Goal: Information Seeking & Learning: Learn about a topic

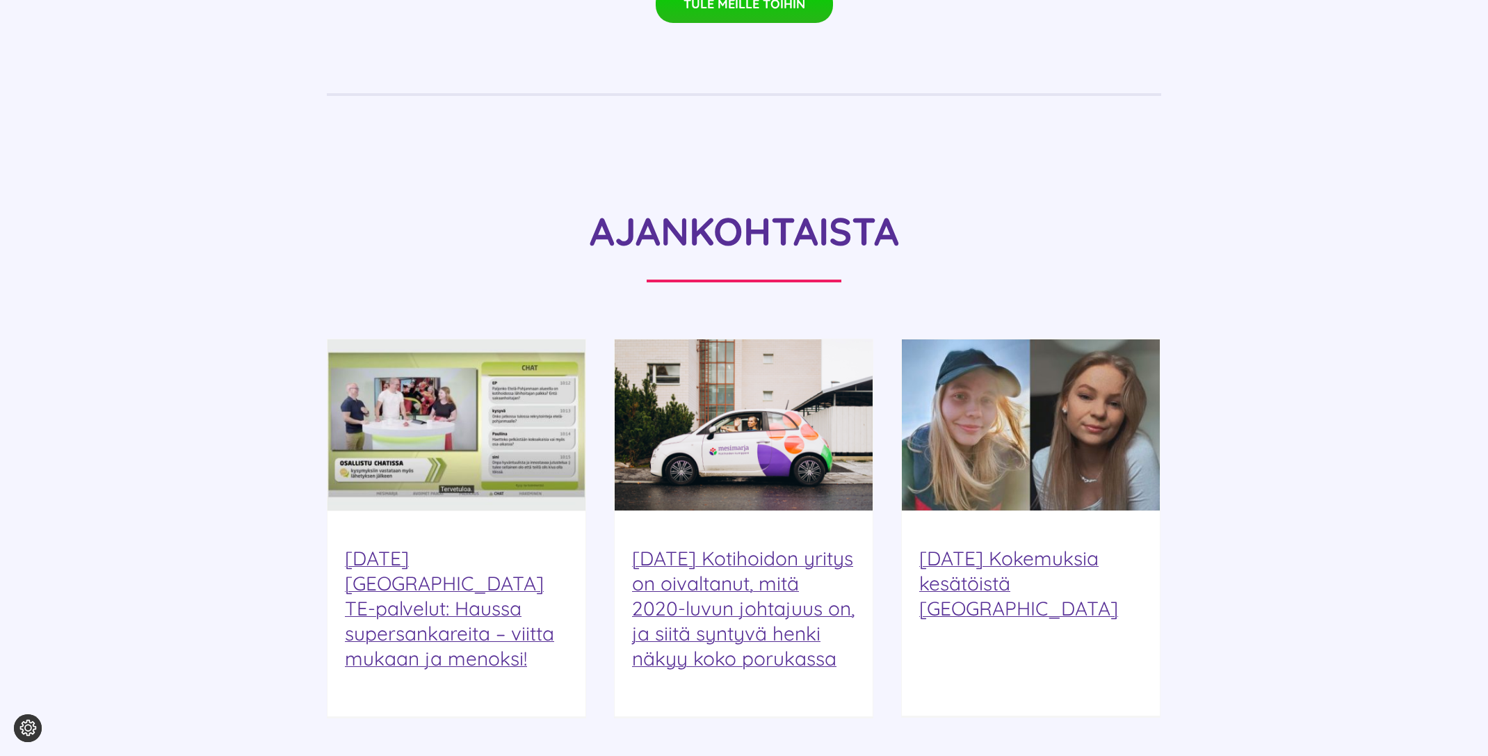
scroll to position [1541, 0]
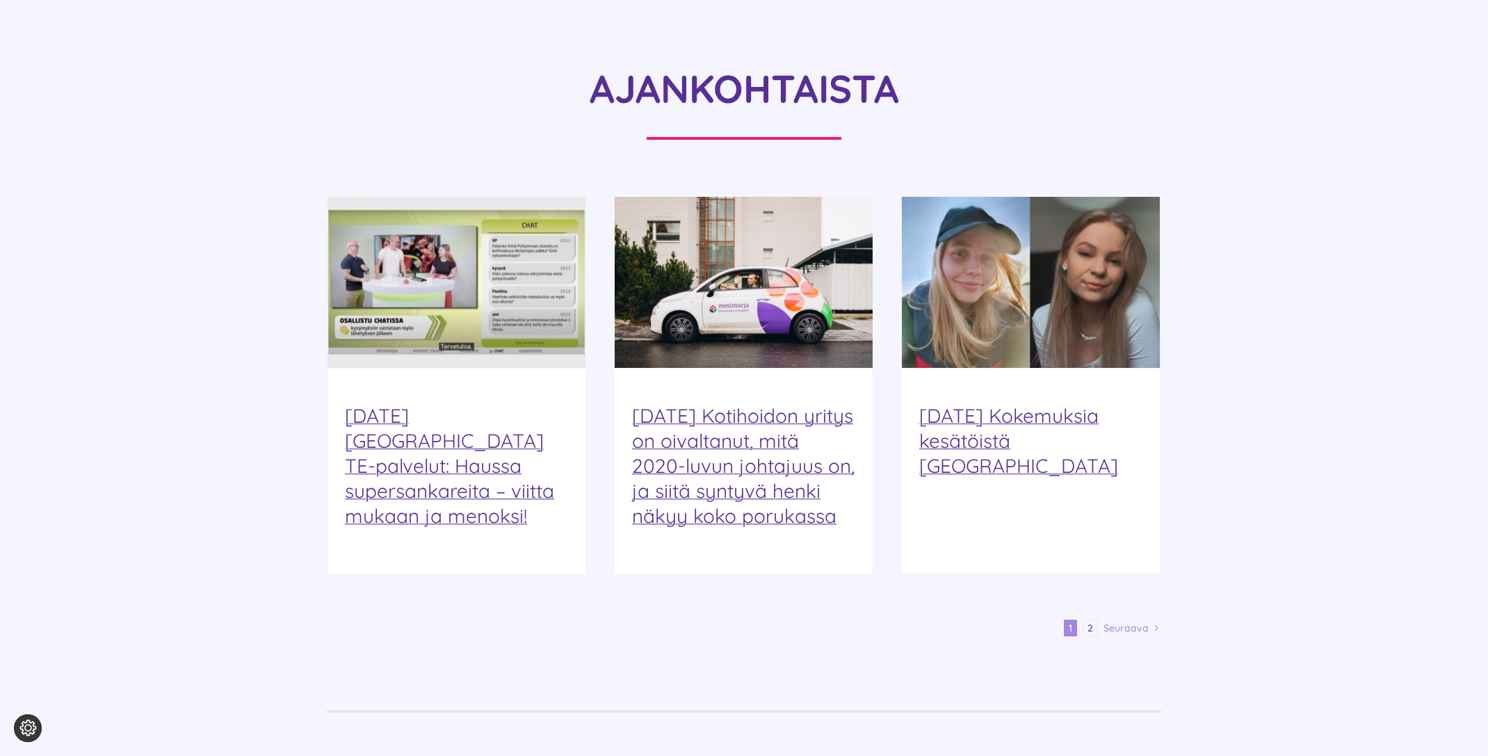
click at [1136, 618] on span "Seuraava" at bounding box center [1126, 628] width 45 height 21
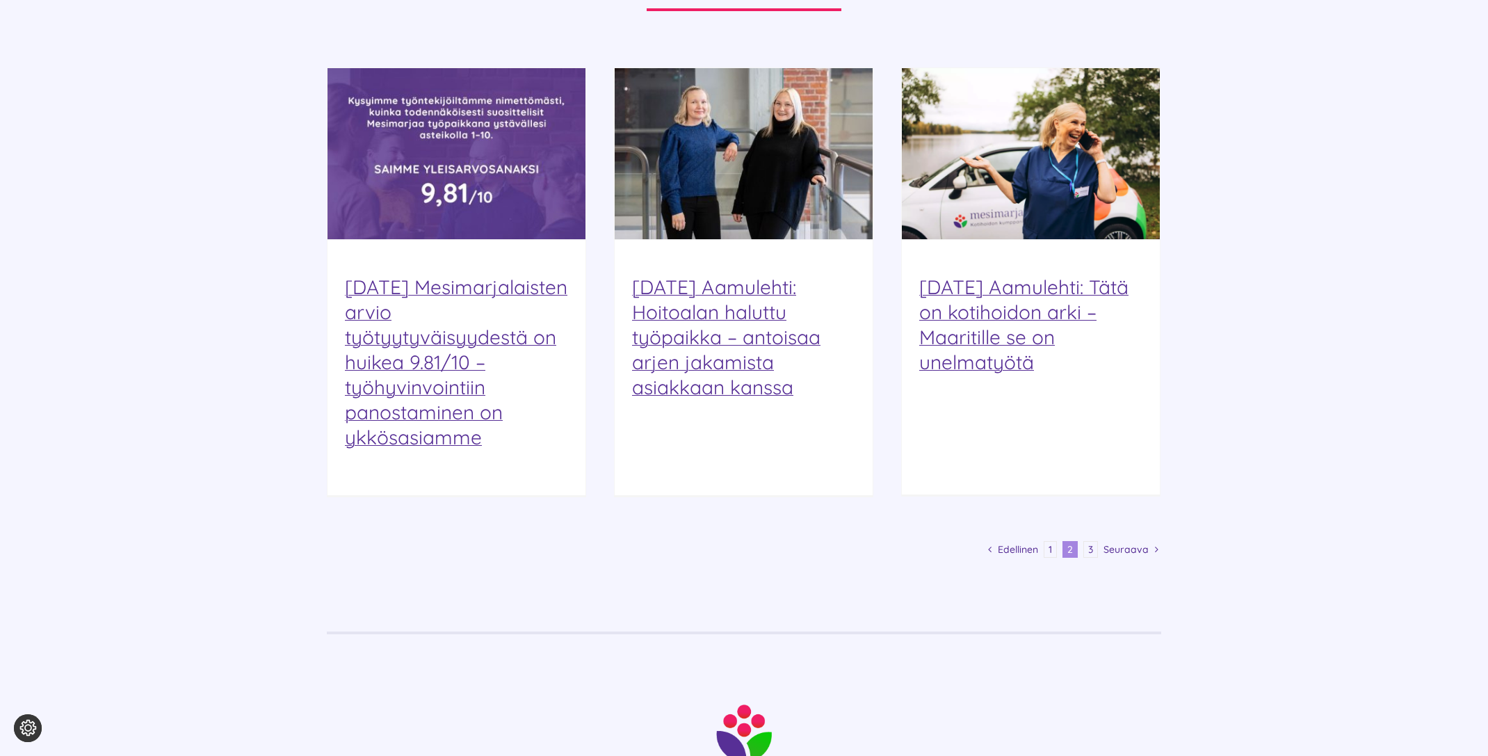
scroll to position [1673, 0]
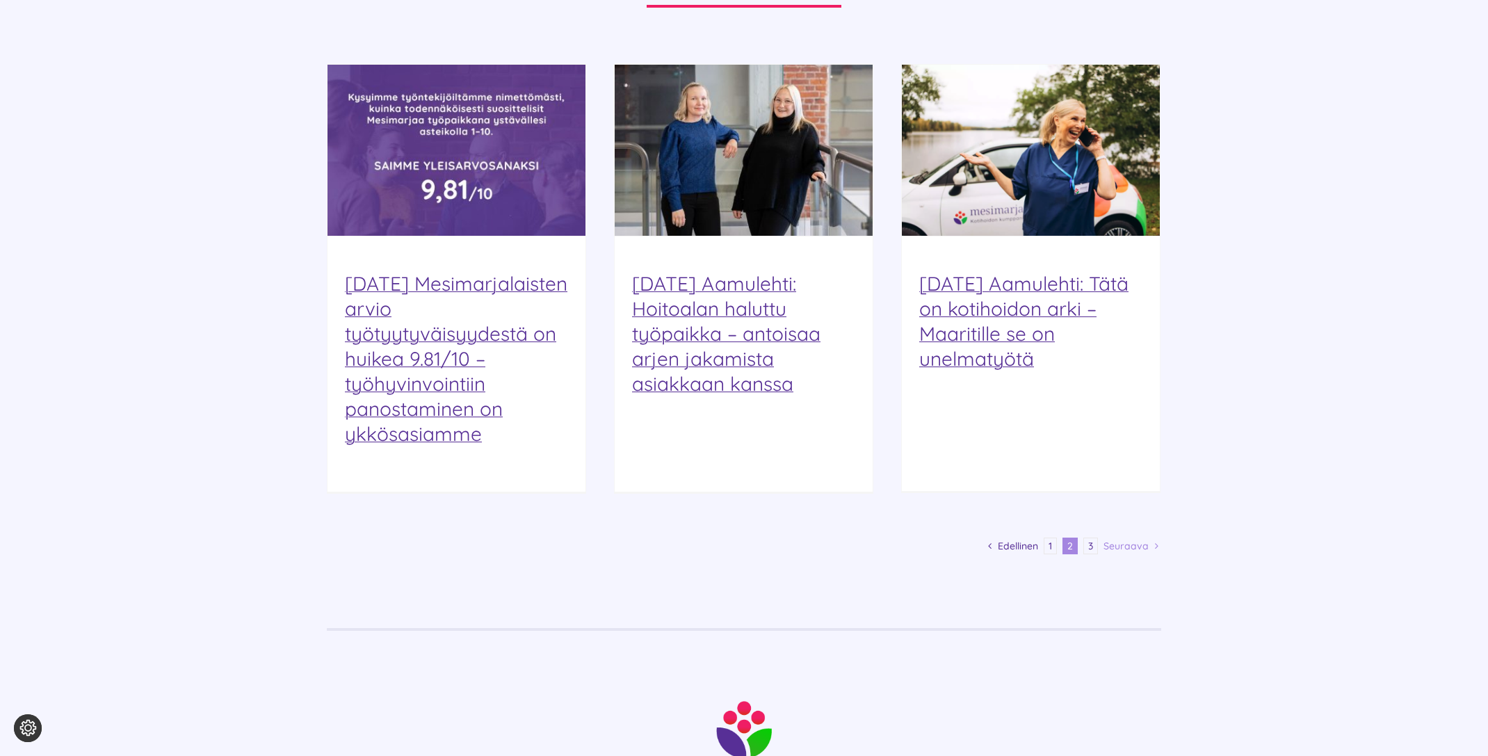
click at [1120, 536] on span "Seuraava" at bounding box center [1126, 546] width 45 height 21
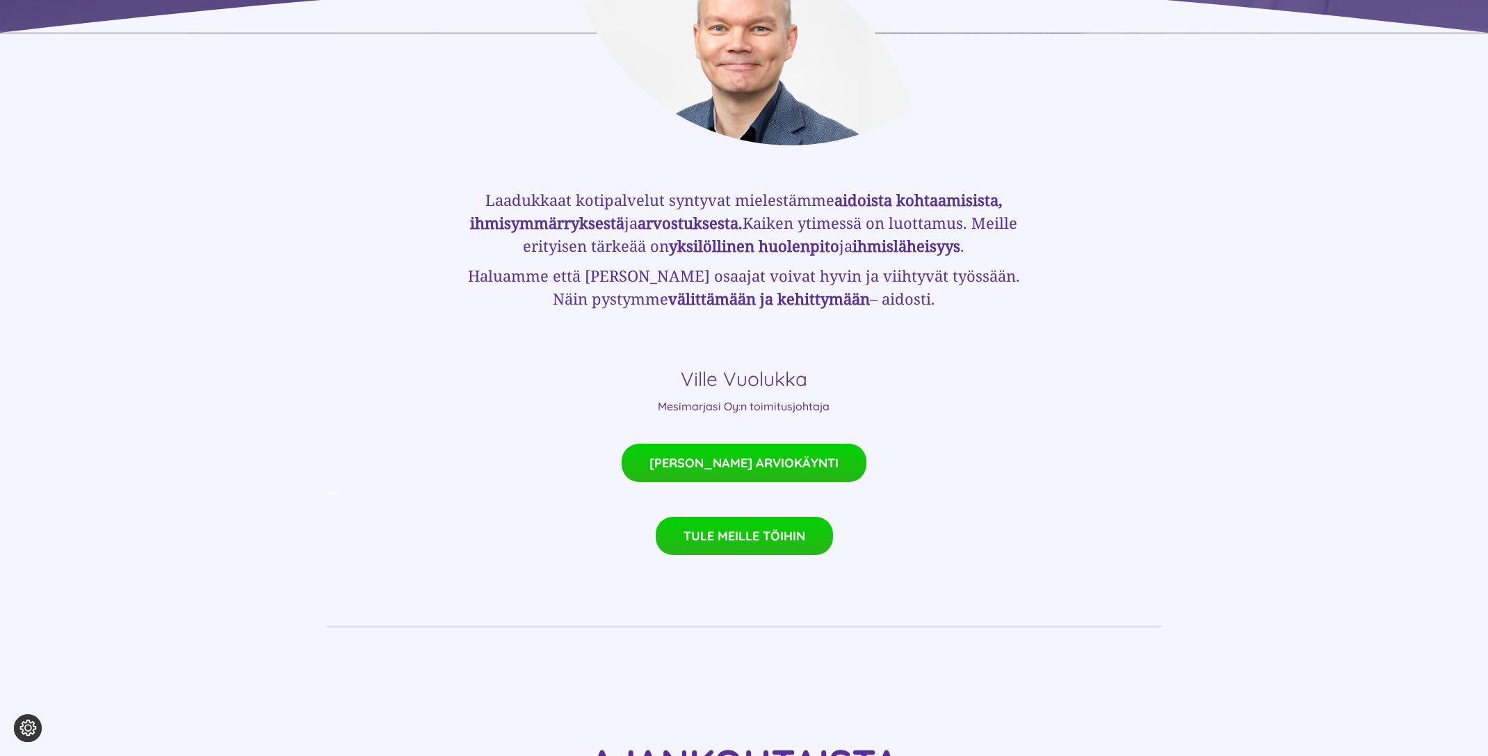
scroll to position [1523, 0]
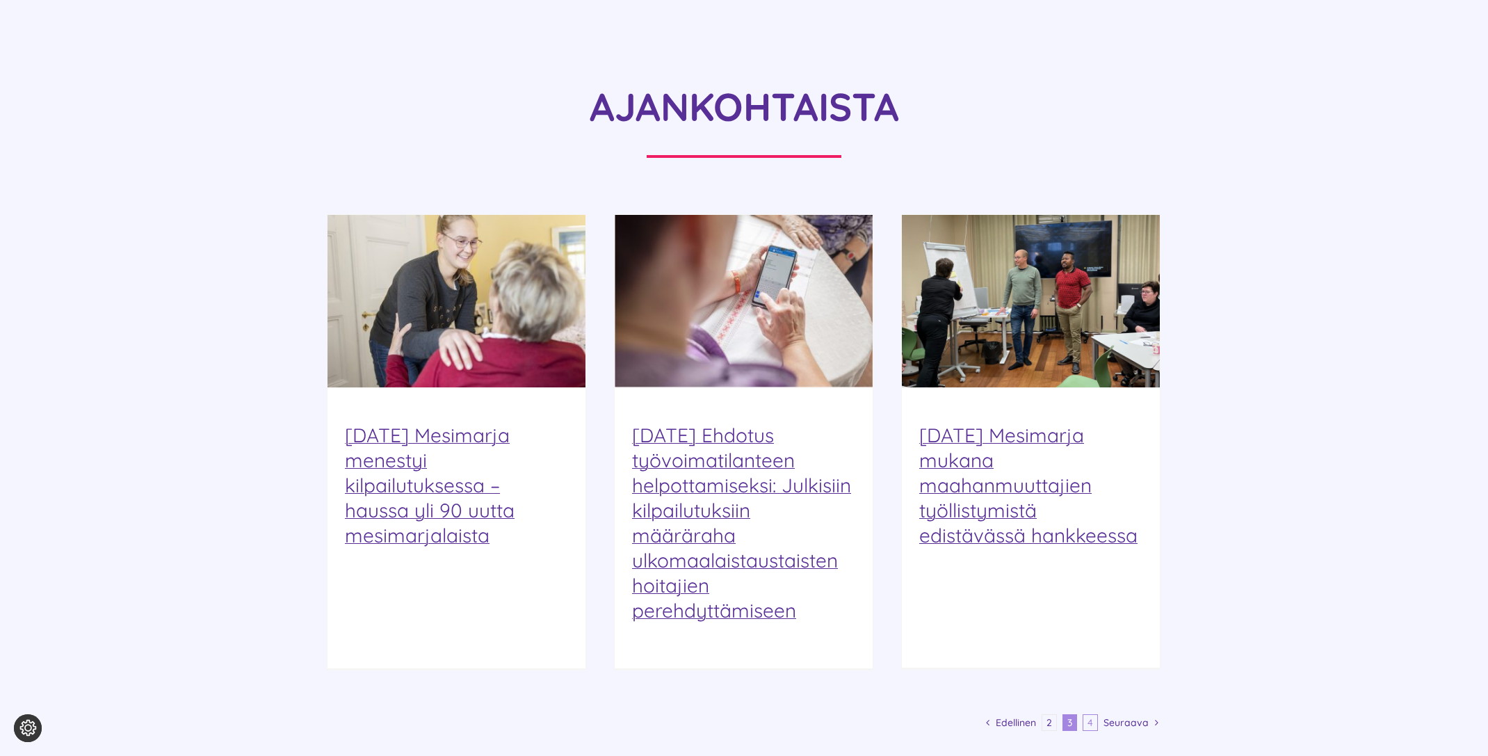
click at [1096, 714] on link "4" at bounding box center [1090, 722] width 15 height 17
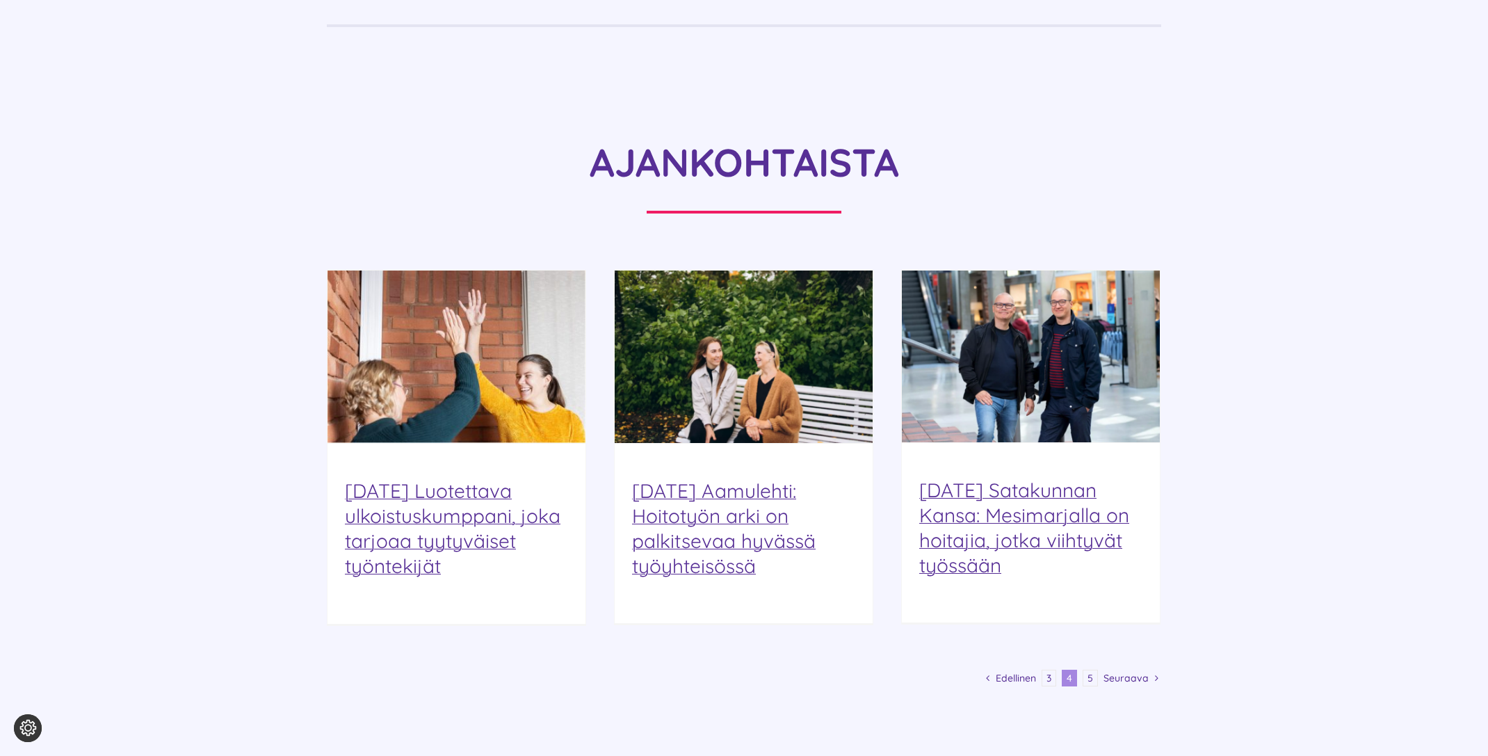
scroll to position [1469, 0]
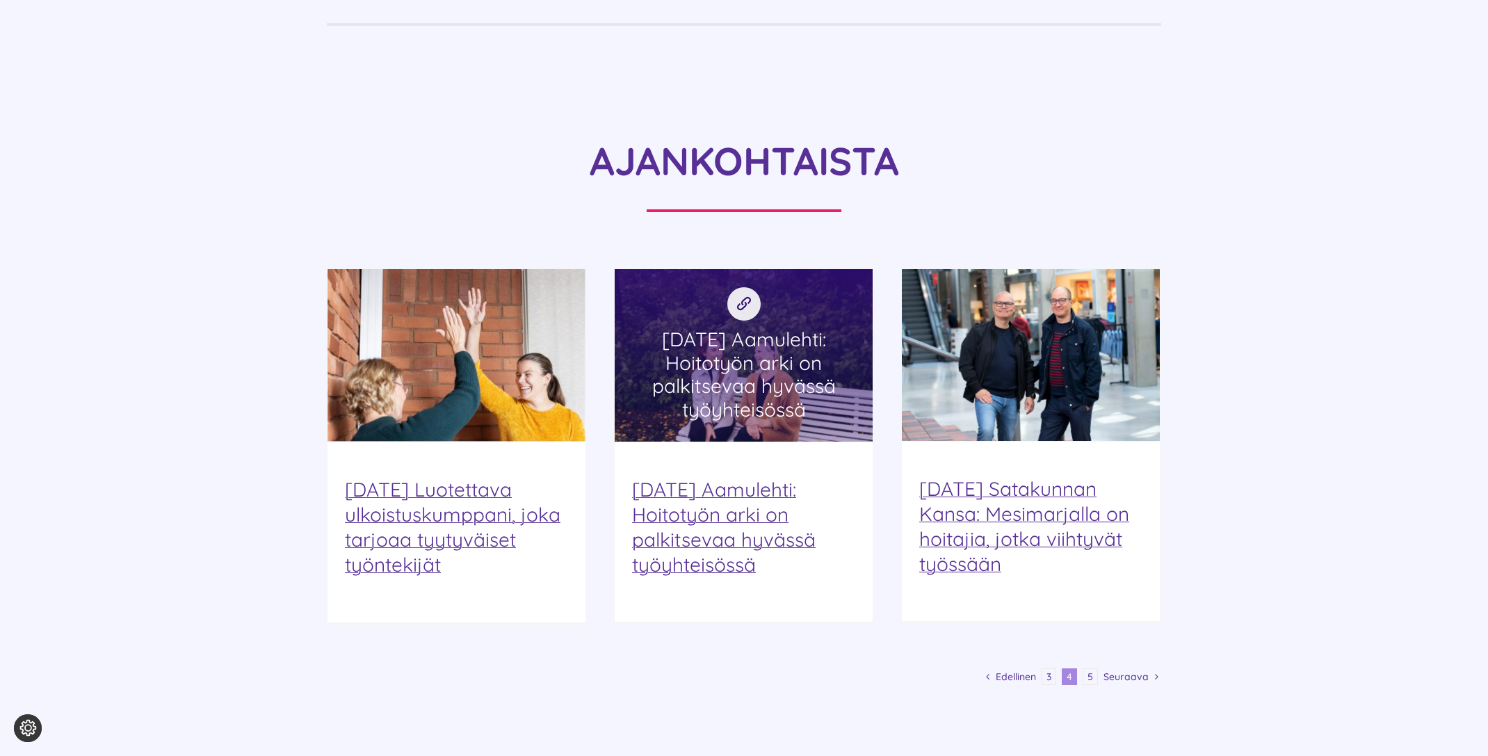
click at [763, 364] on link "21.9.2022 Aamulehti: Hoitotyön arki on palkitsevaa hyvässä työyhteisössä" at bounding box center [744, 355] width 258 height 172
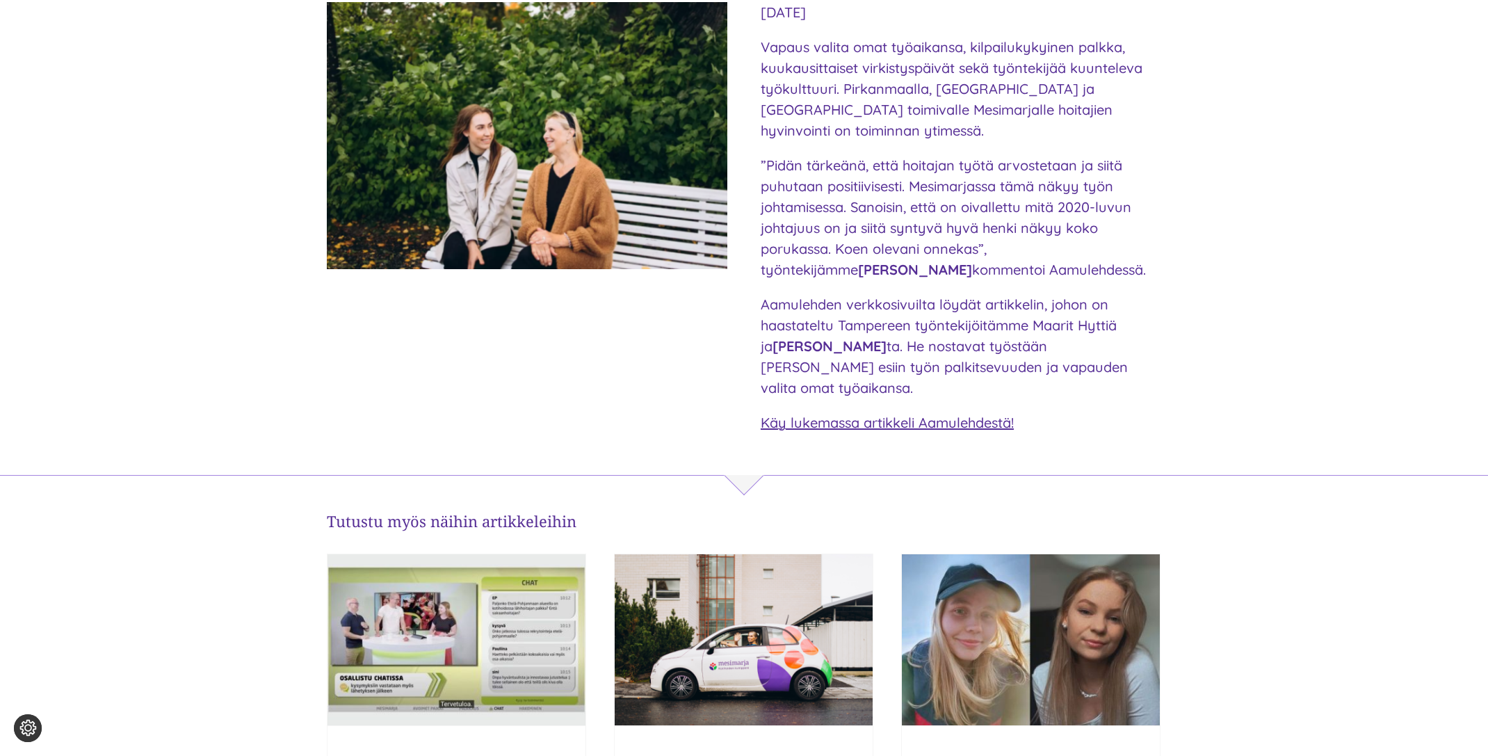
scroll to position [334, 0]
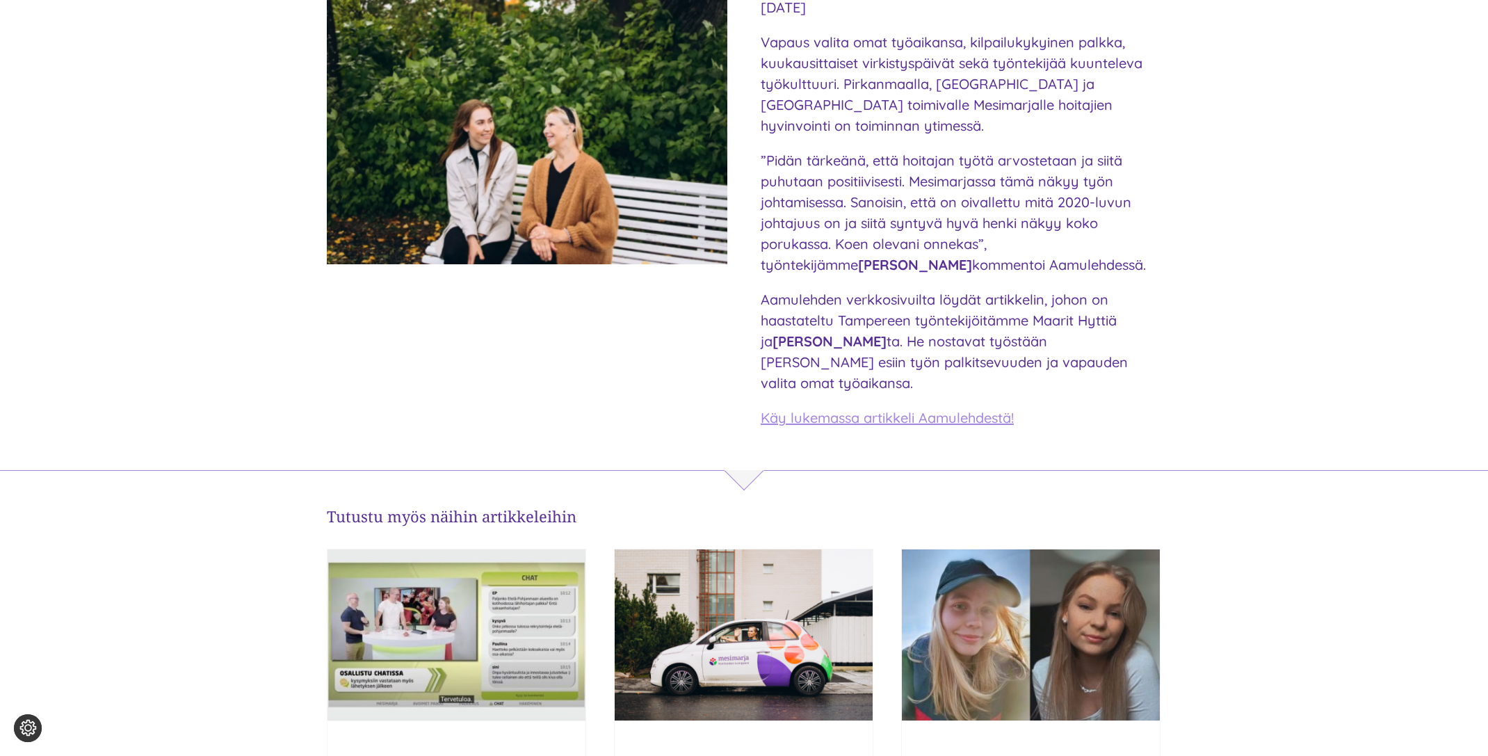
click at [849, 409] on span "Käy lukemassa artikkeli Aamulehdestä!" at bounding box center [887, 417] width 253 height 17
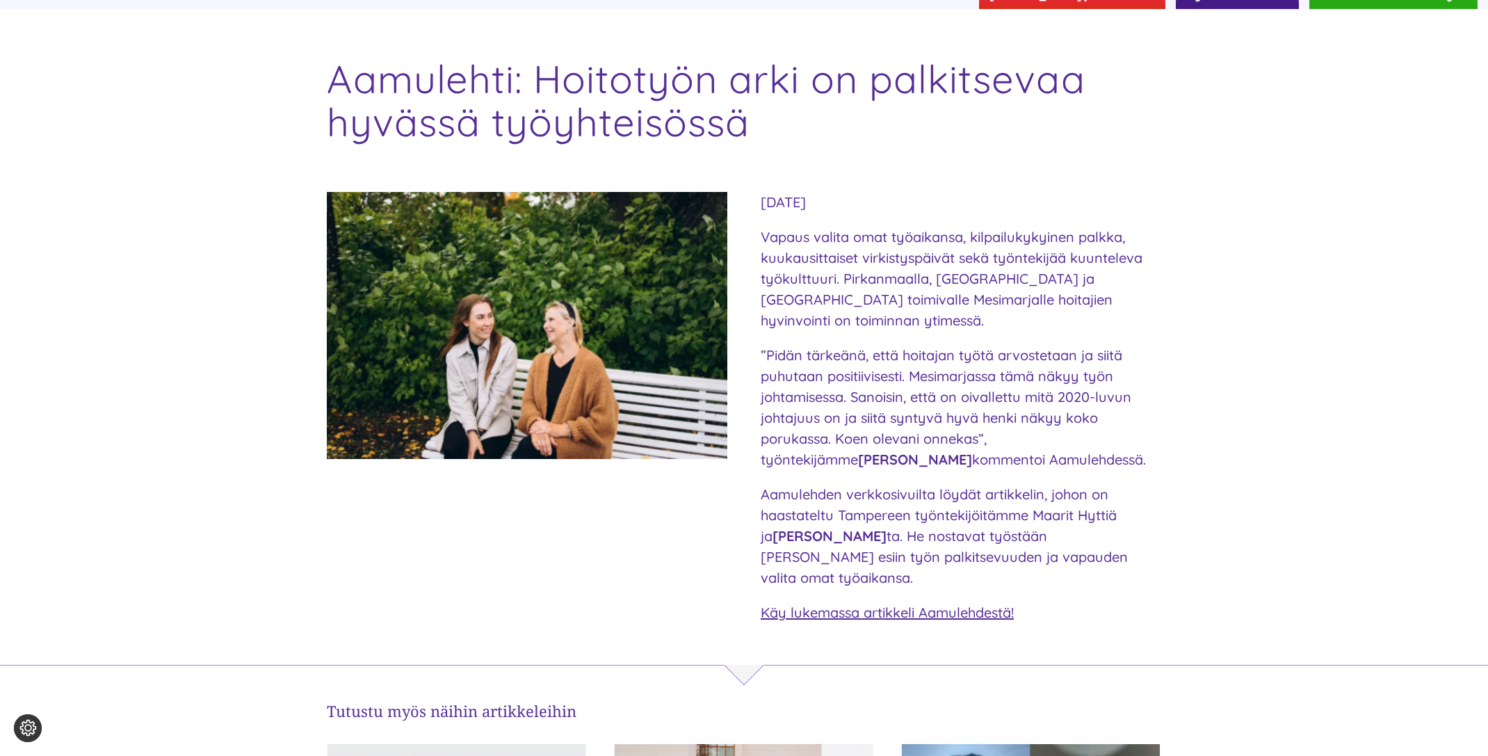
scroll to position [0, 0]
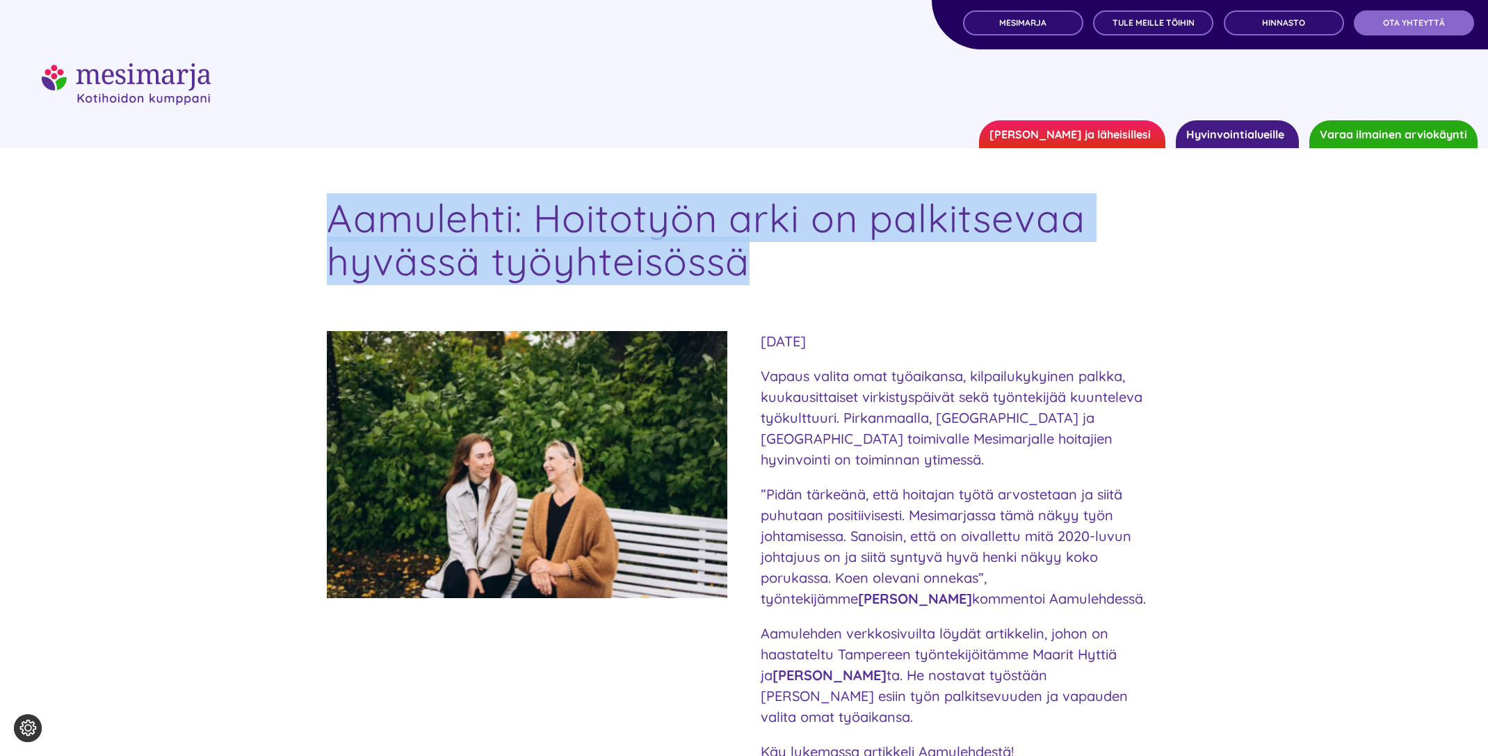
drag, startPoint x: 755, startPoint y: 264, endPoint x: 311, endPoint y: 216, distance: 446.3
click at [311, 216] on div "Aamulehti: Hoitotyön arki on palkitsevaa hyvässä työyhteisössä" at bounding box center [744, 260] width 868 height 141
click at [820, 269] on h1 "Aamulehti: Hoitotyön arki on palkitsevaa hyvässä työyhteisössä" at bounding box center [744, 240] width 835 height 86
